Goal: Task Accomplishment & Management: Use online tool/utility

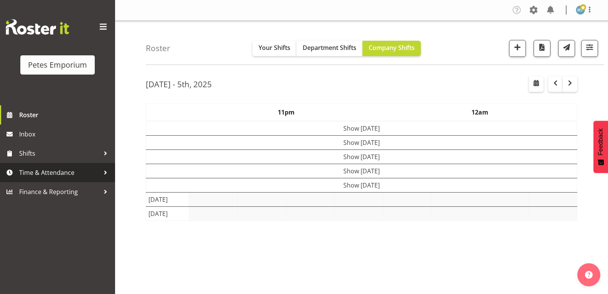
click at [63, 172] on span "Time & Attendance" at bounding box center [59, 173] width 81 height 12
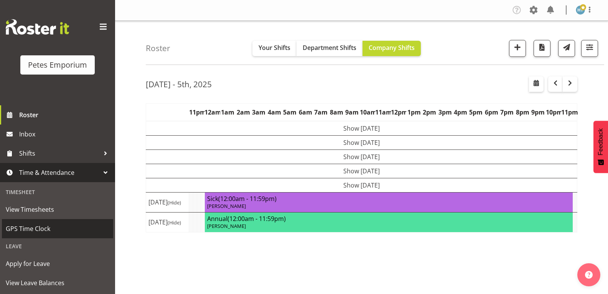
click at [42, 230] on span "GPS Time Clock" at bounding box center [58, 229] width 104 height 12
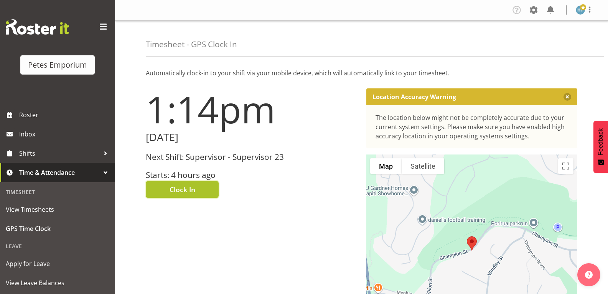
click at [190, 186] on span "Clock In" at bounding box center [183, 189] width 26 height 10
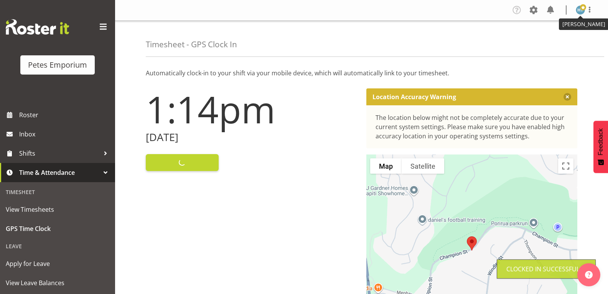
click at [577, 10] on img at bounding box center [580, 9] width 9 height 9
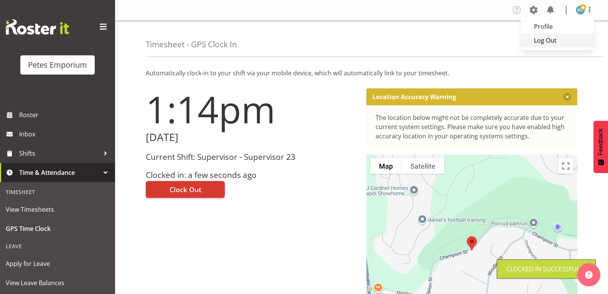
click at [548, 41] on link "Log Out" at bounding box center [558, 40] width 74 height 14
